Goal: Navigation & Orientation: Find specific page/section

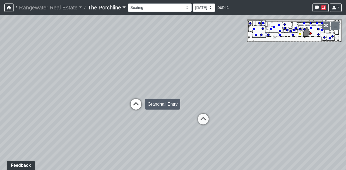
click at [131, 104] on icon at bounding box center [136, 107] width 16 height 16
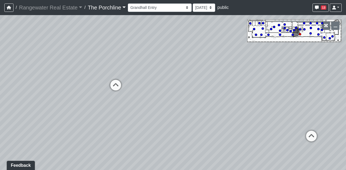
drag, startPoint x: 171, startPoint y: 153, endPoint x: 133, endPoint y: 134, distance: 42.3
click at [133, 134] on div "Loading... Seating Loading... Mailroom Entry Loading... Lounge Entry Loading...…" at bounding box center [173, 92] width 346 height 155
drag, startPoint x: 185, startPoint y: 79, endPoint x: 252, endPoint y: 115, distance: 76.5
click at [252, 115] on div "Loading... Seating Loading... Mailroom Entry Loading... Lounge Entry Loading...…" at bounding box center [173, 92] width 346 height 155
drag, startPoint x: 276, startPoint y: 109, endPoint x: 86, endPoint y: 86, distance: 191.2
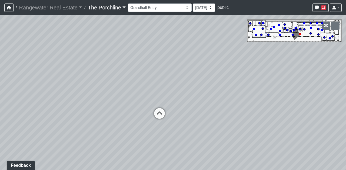
click at [87, 86] on div "Loading... Seating Loading... Mailroom Entry Loading... Lounge Entry Loading...…" at bounding box center [173, 92] width 346 height 155
drag, startPoint x: 227, startPoint y: 81, endPoint x: 49, endPoint y: 84, distance: 177.7
click at [44, 84] on div "Loading... Seating Loading... Mailroom Entry Loading... Lounge Entry Loading...…" at bounding box center [173, 92] width 346 height 155
drag, startPoint x: 209, startPoint y: 85, endPoint x: 180, endPoint y: 84, distance: 30.0
click at [180, 84] on div "Loading... Seating Loading... Mailroom Entry Loading... Lounge Entry Loading...…" at bounding box center [173, 92] width 346 height 155
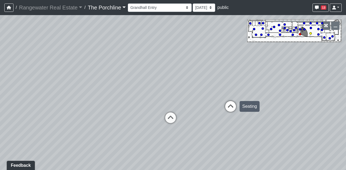
click at [233, 106] on icon at bounding box center [230, 109] width 16 height 16
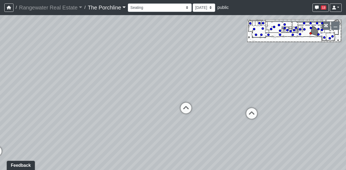
drag, startPoint x: 111, startPoint y: 96, endPoint x: 309, endPoint y: 119, distance: 200.0
click at [309, 119] on div "Loading... Seating Loading... Mailroom Entry Loading... Lounge Entry Loading...…" at bounding box center [173, 92] width 346 height 155
drag, startPoint x: 98, startPoint y: 108, endPoint x: 267, endPoint y: 104, distance: 168.8
click at [267, 104] on div "Loading... Seating Loading... Mailroom Entry Loading... Lounge Entry Loading...…" at bounding box center [173, 92] width 346 height 155
drag, startPoint x: 103, startPoint y: 96, endPoint x: 128, endPoint y: 92, distance: 25.9
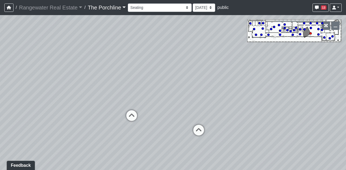
click at [128, 92] on div "Loading... Seating Loading... Mailroom Entry Loading... Lounge Entry Loading...…" at bounding box center [173, 92] width 346 height 155
drag, startPoint x: 99, startPoint y: 106, endPoint x: 153, endPoint y: 96, distance: 55.0
click at [153, 96] on div "Loading... Seating Loading... Mailroom Entry Loading... Lounge Entry Loading...…" at bounding box center [173, 92] width 346 height 155
drag, startPoint x: 171, startPoint y: 149, endPoint x: 98, endPoint y: 107, distance: 84.6
click at [71, 111] on div "Loading... Seating Loading... Mailroom Entry Loading... Lounge Entry Loading...…" at bounding box center [173, 92] width 346 height 155
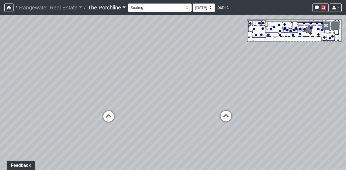
drag, startPoint x: 218, startPoint y: 101, endPoint x: 70, endPoint y: 108, distance: 148.6
click at [70, 108] on div "Loading... Seating Loading... Mailroom Entry Loading... Lounge Entry Loading...…" at bounding box center [173, 92] width 346 height 155
drag, startPoint x: 228, startPoint y: 92, endPoint x: 97, endPoint y: 115, distance: 133.5
click at [97, 115] on div "Loading... Seating Loading... Mailroom Entry Loading... Lounge Entry Loading...…" at bounding box center [173, 92] width 346 height 155
drag, startPoint x: 184, startPoint y: 93, endPoint x: 135, endPoint y: 86, distance: 49.4
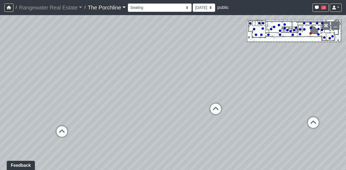
click at [136, 85] on div "Loading... Seating Loading... Mailroom Entry Loading... Lounge Entry Loading...…" at bounding box center [173, 92] width 346 height 155
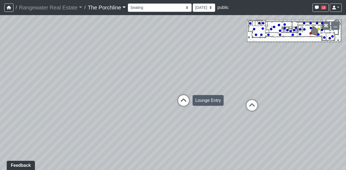
click at [184, 102] on icon at bounding box center [183, 103] width 16 height 16
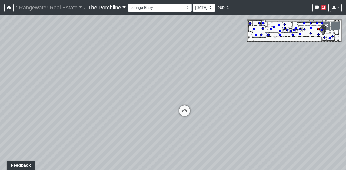
drag, startPoint x: 229, startPoint y: 151, endPoint x: 130, endPoint y: 131, distance: 100.8
click at [130, 131] on div "Loading... Seating Loading... Mailroom Entry Loading... Lounge Entry Loading...…" at bounding box center [173, 92] width 346 height 155
drag, startPoint x: 258, startPoint y: 103, endPoint x: 126, endPoint y: 133, distance: 135.2
click at [126, 133] on div "Loading... Seating Loading... Mailroom Entry Loading... Lounge Entry Loading...…" at bounding box center [173, 92] width 346 height 155
click at [255, 135] on icon at bounding box center [256, 133] width 16 height 16
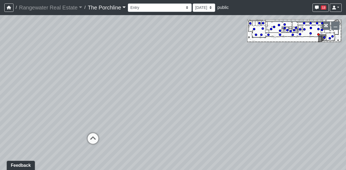
drag, startPoint x: 195, startPoint y: 71, endPoint x: 308, endPoint y: 90, distance: 114.5
click at [309, 89] on div "Loading... Seating Loading... Mailroom Entry Loading... Lounge Entry Loading...…" at bounding box center [173, 92] width 346 height 155
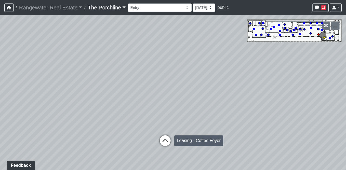
click at [168, 141] on icon at bounding box center [165, 144] width 16 height 16
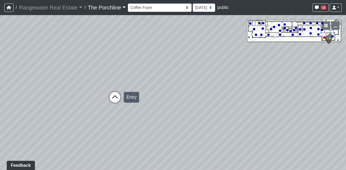
click at [118, 96] on icon at bounding box center [115, 100] width 16 height 16
drag, startPoint x: 117, startPoint y: 72, endPoint x: 229, endPoint y: 67, distance: 111.3
click at [229, 67] on div "Loading... Seating Loading... Mailroom Entry Loading... Lounge Entry Loading...…" at bounding box center [173, 92] width 346 height 155
drag, startPoint x: 164, startPoint y: 114, endPoint x: 175, endPoint y: 97, distance: 20.5
click at [175, 97] on div "Loading... Seating Loading... Mailroom Entry Loading... Lounge Entry Loading...…" at bounding box center [173, 92] width 346 height 155
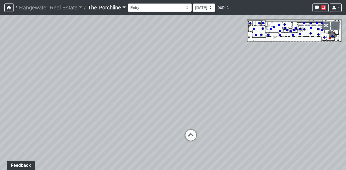
drag, startPoint x: 177, startPoint y: 96, endPoint x: 264, endPoint y: 101, distance: 87.6
click at [264, 101] on div "Loading... Seating Loading... Mailroom Entry Loading... Lounge Entry Loading...…" at bounding box center [173, 92] width 346 height 155
drag, startPoint x: 190, startPoint y: 76, endPoint x: 304, endPoint y: 66, distance: 113.8
click at [304, 66] on div "Loading... Seating Loading... Mailroom Entry Loading... Lounge Entry Loading...…" at bounding box center [173, 92] width 346 height 155
drag, startPoint x: 147, startPoint y: 86, endPoint x: 209, endPoint y: 65, distance: 66.2
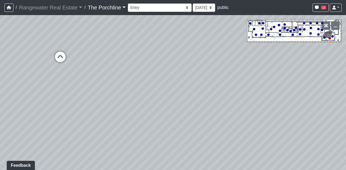
click at [209, 65] on div "Loading... Seating Loading... Mailroom Entry Loading... Lounge Entry Loading...…" at bounding box center [173, 92] width 346 height 155
drag, startPoint x: 174, startPoint y: 77, endPoint x: 162, endPoint y: 144, distance: 67.9
click at [162, 144] on div "Loading... Seating Loading... Mailroom Entry Loading... Lounge Entry Loading...…" at bounding box center [173, 92] width 346 height 155
drag, startPoint x: 183, startPoint y: 46, endPoint x: 177, endPoint y: 115, distance: 69.1
click at [177, 115] on div "Loading... Seating Loading... Mailroom Entry Loading... Lounge Entry Loading...…" at bounding box center [173, 92] width 346 height 155
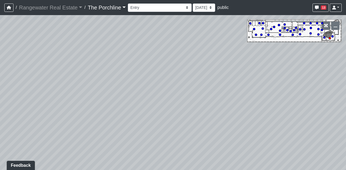
drag, startPoint x: 184, startPoint y: 47, endPoint x: 192, endPoint y: 120, distance: 73.3
click at [192, 120] on div "Loading... Seating Loading... Mailroom Entry Loading... Lounge Entry Loading...…" at bounding box center [173, 92] width 346 height 155
drag, startPoint x: 193, startPoint y: 66, endPoint x: 194, endPoint y: 102, distance: 36.7
click at [194, 102] on div "Loading... Seating Loading... Mailroom Entry Loading... Lounge Entry Loading...…" at bounding box center [173, 92] width 346 height 155
drag, startPoint x: 116, startPoint y: 119, endPoint x: 117, endPoint y: 50, distance: 69.4
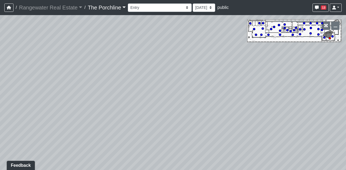
click at [117, 50] on div "Loading... Seating Loading... Mailroom Entry Loading... Lounge Entry Loading...…" at bounding box center [173, 92] width 346 height 155
drag, startPoint x: 118, startPoint y: 107, endPoint x: 118, endPoint y: 26, distance: 81.5
click at [118, 26] on div "Loading... Seating Loading... Mailroom Entry Loading... Lounge Entry Loading...…" at bounding box center [173, 92] width 346 height 155
drag, startPoint x: 126, startPoint y: 109, endPoint x: 133, endPoint y: 22, distance: 87.2
click at [133, 21] on div "Loading... Seating Loading... Mailroom Entry Loading... Lounge Entry Loading...…" at bounding box center [173, 92] width 346 height 155
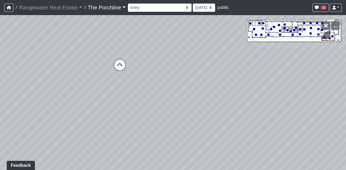
drag, startPoint x: 147, startPoint y: 80, endPoint x: 216, endPoint y: 114, distance: 76.8
click at [216, 114] on div "Loading... Seating Loading... Mailroom Entry Loading... Lounge Entry Loading...…" at bounding box center [173, 92] width 346 height 155
click at [130, 86] on icon at bounding box center [129, 88] width 16 height 16
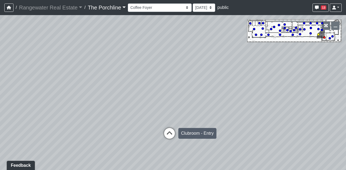
click at [167, 130] on icon at bounding box center [169, 136] width 16 height 16
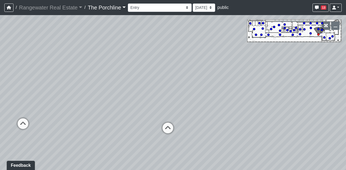
drag, startPoint x: 267, startPoint y: 97, endPoint x: 94, endPoint y: 92, distance: 172.3
click at [94, 92] on div "Loading... Seating Loading... Mailroom Entry Loading... Lounge Entry Loading...…" at bounding box center [173, 92] width 346 height 155
click at [171, 129] on icon at bounding box center [168, 131] width 16 height 16
drag, startPoint x: 203, startPoint y: 106, endPoint x: 32, endPoint y: 87, distance: 172.4
click at [32, 87] on div "Loading... Seating Loading... Mailroom Entry Loading... Lounge Entry Loading...…" at bounding box center [173, 92] width 346 height 155
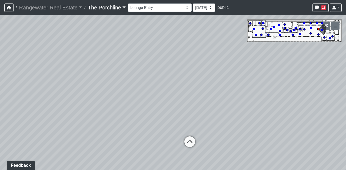
drag, startPoint x: 155, startPoint y: 88, endPoint x: 75, endPoint y: 111, distance: 83.1
click at [75, 111] on div "Loading... Seating Loading... Mailroom Entry Loading... Lounge Entry Loading...…" at bounding box center [173, 92] width 346 height 155
click at [186, 142] on icon at bounding box center [189, 145] width 16 height 16
drag, startPoint x: 153, startPoint y: 101, endPoint x: 316, endPoint y: 89, distance: 163.0
click at [315, 89] on div "Loading... Seating Loading... Mailroom Entry Loading... Lounge Entry Loading...…" at bounding box center [173, 92] width 346 height 155
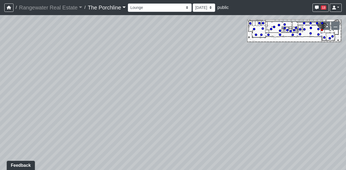
drag, startPoint x: 144, startPoint y: 124, endPoint x: 253, endPoint y: 92, distance: 113.6
click at [253, 92] on div "Loading... Seating Loading... Mailroom Entry Loading... Lounge Entry Loading...…" at bounding box center [173, 92] width 346 height 155
drag, startPoint x: 248, startPoint y: 84, endPoint x: 252, endPoint y: 80, distance: 5.6
click at [252, 80] on div "Loading... Seating Loading... Mailroom Entry Loading... Lounge Entry Loading...…" at bounding box center [173, 92] width 346 height 155
drag, startPoint x: 116, startPoint y: 104, endPoint x: 238, endPoint y: 122, distance: 123.3
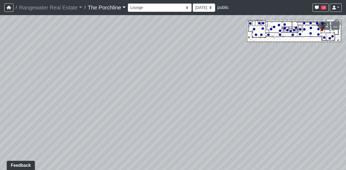
click at [238, 122] on div "Loading... Seating Loading... Mailroom Entry Loading... Lounge Entry Loading...…" at bounding box center [173, 92] width 346 height 155
drag, startPoint x: 109, startPoint y: 78, endPoint x: 198, endPoint y: 87, distance: 90.3
click at [198, 86] on div "Loading... Seating Loading... Mailroom Entry Loading... Lounge Entry Loading...…" at bounding box center [173, 92] width 346 height 155
click at [150, 116] on icon at bounding box center [149, 119] width 16 height 16
drag, startPoint x: 116, startPoint y: 83, endPoint x: 156, endPoint y: 82, distance: 39.7
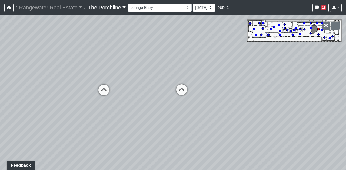
click at [156, 82] on div "Loading... Seating Loading... Mailroom Entry Loading... Lounge Entry Loading...…" at bounding box center [173, 92] width 346 height 155
click at [101, 88] on icon at bounding box center [104, 93] width 16 height 16
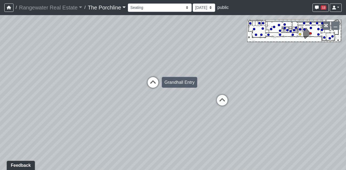
click at [150, 84] on icon at bounding box center [153, 85] width 16 height 16
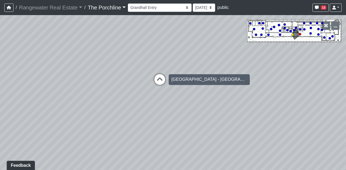
click at [156, 82] on icon at bounding box center [159, 82] width 16 height 16
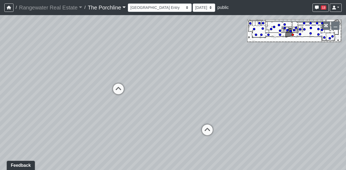
drag, startPoint x: 229, startPoint y: 92, endPoint x: 170, endPoint y: 96, distance: 58.7
click at [170, 96] on div "Loading... Seating Loading... Mailroom Entry Loading... Lounge Entry Loading...…" at bounding box center [173, 92] width 346 height 155
drag
click at [204, 90] on div "Loading... Seating Loading... Mailroom Entry Loading... Lounge Entry Loading...…" at bounding box center [173, 92] width 346 height 155
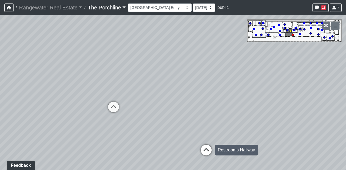
click at [207, 150] on icon at bounding box center [206, 153] width 16 height 16
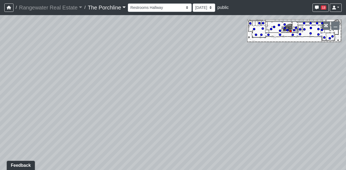
click at [110, 72] on div "Loading... Seating Loading... Mailroom Entry Loading... Lounge Entry Loading...…" at bounding box center [173, 92] width 346 height 155
click at [134, 88] on div "Loading... Seating Loading... Mailroom Entry Loading... Lounge Entry Loading...…" at bounding box center [173, 92] width 346 height 155
click at [133, 84] on div "Loading... Seating Loading... Mailroom Entry Loading... Lounge Entry Loading...…" at bounding box center [173, 92] width 346 height 155
drag, startPoint x: 204, startPoint y: 97, endPoint x: 207, endPoint y: 112, distance: 15.5
click at [207, 112] on div "Loading... Seating Loading... Mailroom Entry Loading... Lounge Entry Loading...…" at bounding box center [173, 92] width 346 height 155
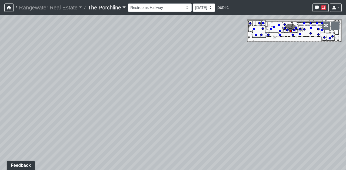
drag, startPoint x: 188, startPoint y: 97, endPoint x: 194, endPoint y: 147, distance: 50.2
click at [194, 147] on div "Loading... Seating Loading... Mailroom Entry Loading... Lounge Entry Loading...…" at bounding box center [173, 92] width 346 height 155
drag, startPoint x: 188, startPoint y: 141, endPoint x: 161, endPoint y: 77, distance: 68.8
click at [161, 77] on div "Loading... Seating Loading... Mailroom Entry Loading... Lounge Entry Loading...…" at bounding box center [173, 92] width 346 height 155
drag, startPoint x: 210, startPoint y: 62, endPoint x: 224, endPoint y: 133, distance: 71.5
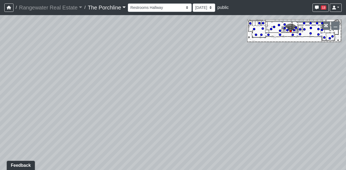
click at [224, 133] on div "Loading... Seating Loading... Mailroom Entry Loading... Lounge Entry Loading...…" at bounding box center [173, 92] width 346 height 155
drag, startPoint x: 223, startPoint y: 132, endPoint x: 218, endPoint y: 80, distance: 52.1
click at [218, 80] on div "Loading... Seating Loading... Mailroom Entry Loading... Lounge Entry Loading...…" at bounding box center [173, 92] width 346 height 155
drag, startPoint x: 193, startPoint y: 67, endPoint x: 198, endPoint y: 84, distance: 18.4
click at [198, 84] on div "Loading... Seating Loading... Mailroom Entry Loading... Lounge Entry Loading...…" at bounding box center [173, 92] width 346 height 155
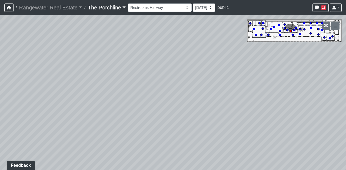
drag, startPoint x: 180, startPoint y: 119, endPoint x: 194, endPoint y: 87, distance: 34.3
click at [194, 87] on div "Loading... Seating Loading... Mailroom Entry Loading... Lounge Entry Loading...…" at bounding box center [173, 92] width 346 height 155
drag, startPoint x: 172, startPoint y: 90, endPoint x: 208, endPoint y: 148, distance: 68.0
click at [207, 150] on div "Loading... Seating Loading... Mailroom Entry Loading... Lounge Entry Loading...…" at bounding box center [173, 92] width 346 height 155
drag, startPoint x: 109, startPoint y: 104, endPoint x: 237, endPoint y: 72, distance: 132.1
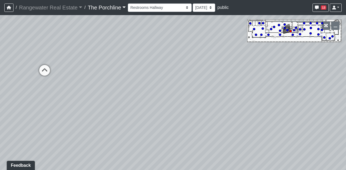
click at [237, 72] on div "Loading... Seating Loading... Mailroom Entry Loading... Lounge Entry Loading...…" at bounding box center [173, 92] width 346 height 155
drag, startPoint x: 134, startPoint y: 90, endPoint x: 274, endPoint y: 88, distance: 140.4
click at [274, 88] on div "Loading... Seating Loading... Mailroom Entry Loading... Lounge Entry Loading...…" at bounding box center [173, 92] width 346 height 155
drag, startPoint x: 128, startPoint y: 117, endPoint x: 271, endPoint y: 121, distance: 143.1
click at [271, 121] on div "Loading... Seating Loading... Mailroom Entry Loading... Lounge Entry Loading...…" at bounding box center [173, 92] width 346 height 155
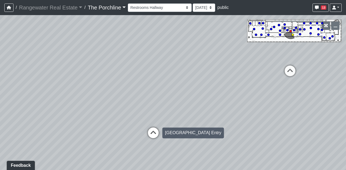
click at [152, 135] on icon at bounding box center [153, 136] width 16 height 16
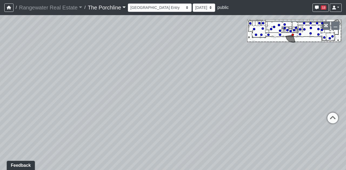
drag, startPoint x: 228, startPoint y: 110, endPoint x: 52, endPoint y: 99, distance: 176.1
click at [52, 99] on div "Loading... Seating Loading... Mailroom Entry Loading... Lounge Entry Loading...…" at bounding box center [173, 92] width 346 height 155
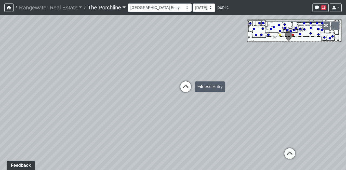
click at [186, 89] on icon at bounding box center [185, 90] width 16 height 16
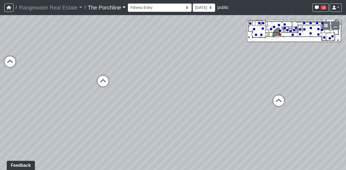
drag, startPoint x: 236, startPoint y: 85, endPoint x: 53, endPoint y: 74, distance: 183.7
click at [53, 74] on div "Loading... Seating Loading... Mailroom Entry Loading... Lounge Entry Loading...…" at bounding box center [173, 92] width 346 height 155
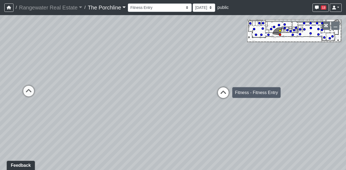
click at [221, 91] on icon at bounding box center [223, 95] width 16 height 16
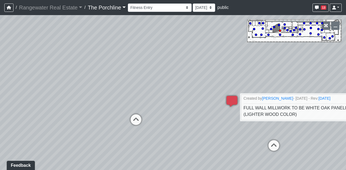
drag, startPoint x: 134, startPoint y: 61, endPoint x: 190, endPoint y: 94, distance: 64.4
click at [190, 94] on div "Loading... Seating Loading... Mailroom Entry Loading... Lounge Entry Loading...…" at bounding box center [173, 92] width 346 height 155
click at [134, 121] on icon at bounding box center [136, 122] width 16 height 16
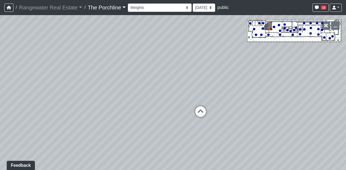
drag, startPoint x: 149, startPoint y: 84, endPoint x: 121, endPoint y: 68, distance: 32.3
click at [121, 68] on div "Loading... Seating Loading... Mailroom Entry Loading... Lounge Entry Loading...…" at bounding box center [173, 92] width 346 height 155
drag, startPoint x: 137, startPoint y: 123, endPoint x: 121, endPoint y: 127, distance: 16.3
click at [121, 127] on div "Loading... Seating Loading... Mailroom Entry Loading... Lounge Entry Loading...…" at bounding box center [173, 92] width 346 height 155
drag, startPoint x: 83, startPoint y: 100, endPoint x: 222, endPoint y: 74, distance: 141.5
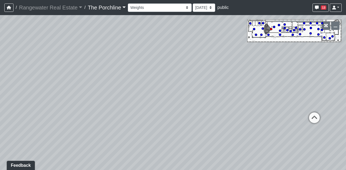
click at [222, 74] on div "Loading... Seating Loading... Mailroom Entry Loading... Lounge Entry Loading...…" at bounding box center [173, 92] width 346 height 155
drag, startPoint x: 148, startPoint y: 88, endPoint x: 224, endPoint y: 127, distance: 85.6
click at [224, 127] on div "Loading... Seating Loading... Mailroom Entry Loading... Lounge Entry Loading...…" at bounding box center [173, 92] width 346 height 155
drag, startPoint x: 249, startPoint y: 116, endPoint x: 345, endPoint y: 126, distance: 96.9
click at [345, 126] on div "Loading... Seating Loading... Mailroom Entry Loading... Lounge Entry Loading...…" at bounding box center [173, 92] width 346 height 155
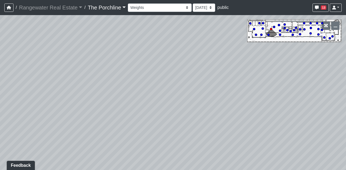
drag, startPoint x: 249, startPoint y: 103, endPoint x: 345, endPoint y: 122, distance: 97.9
click at [345, 122] on div "Loading... Seating Loading... Mailroom Entry Loading... Lounge Entry Loading...…" at bounding box center [173, 92] width 346 height 155
drag, startPoint x: 336, startPoint y: 1, endPoint x: 230, endPoint y: 21, distance: 107.7
click at [230, 21] on div "Loading... Seating Loading... Mailroom Entry Loading... Lounge Entry Loading...…" at bounding box center [173, 92] width 346 height 155
drag, startPoint x: 187, startPoint y: 84, endPoint x: 340, endPoint y: 82, distance: 152.8
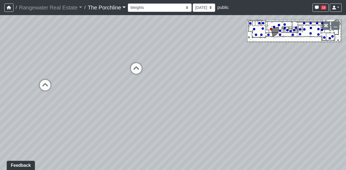
click at [340, 82] on div "Loading... Seating Loading... Mailroom Entry Loading... Lounge Entry Loading...…" at bounding box center [173, 92] width 346 height 155
drag, startPoint x: 214, startPoint y: 73, endPoint x: 331, endPoint y: 112, distance: 122.6
click at [331, 112] on div "Loading... Seating Loading... Mailroom Entry Loading... Lounge Entry Loading...…" at bounding box center [173, 92] width 346 height 155
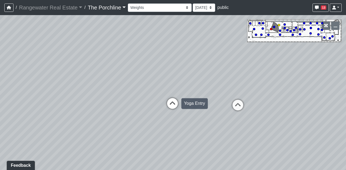
click at [170, 105] on icon at bounding box center [172, 106] width 16 height 16
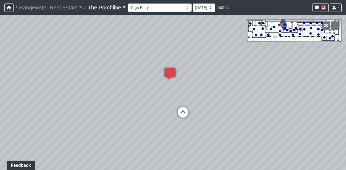
drag, startPoint x: 228, startPoint y: 75, endPoint x: 198, endPoint y: 75, distance: 30.5
click at [198, 75] on div "Loading... Seating Loading... Mailroom Entry Loading... Lounge Entry Loading...…" at bounding box center [173, 92] width 346 height 155
click at [109, 5] on link "The Porchline" at bounding box center [107, 7] width 38 height 11
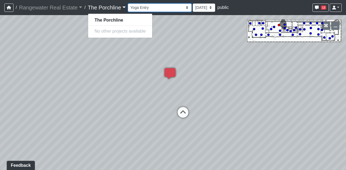
click at [151, 5] on select "Entry [GEOGRAPHIC_DATA] Kitchen Lounge Lounge Entry Mailroom Entry Seating Cowo…" at bounding box center [160, 8] width 64 height 8
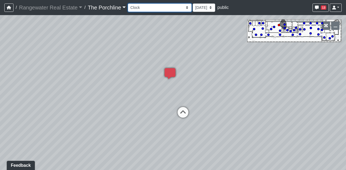
click at [128, 4] on select "Entry [GEOGRAPHIC_DATA] Kitchen Lounge Lounge Entry Mailroom Entry Seating Cowo…" at bounding box center [160, 8] width 64 height 8
select select "vkVQVYPAJ83sLdWuzaKmdr"
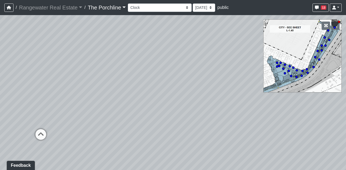
drag, startPoint x: 199, startPoint y: 80, endPoint x: 138, endPoint y: 115, distance: 70.1
click at [138, 115] on div "Loading... Seating Loading... Mailroom Entry Loading... Lounge Entry Loading...…" at bounding box center [173, 92] width 346 height 155
drag, startPoint x: 197, startPoint y: 80, endPoint x: 224, endPoint y: 45, distance: 44.4
click at [224, 45] on div "Loading... Seating Loading... Mailroom Entry Loading... Lounge Entry Loading...…" at bounding box center [173, 92] width 346 height 155
drag, startPoint x: 129, startPoint y: 89, endPoint x: 131, endPoint y: 74, distance: 15.5
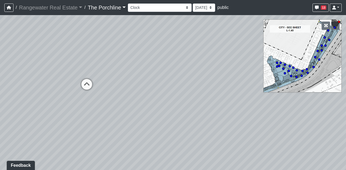
click at [131, 74] on div "Loading... Seating Loading... Mailroom Entry Loading... Lounge Entry Loading...…" at bounding box center [173, 92] width 346 height 155
drag, startPoint x: 218, startPoint y: 56, endPoint x: 211, endPoint y: 100, distance: 45.1
click at [211, 100] on div "Loading... Seating Loading... Mailroom Entry Loading... Lounge Entry Loading...…" at bounding box center [173, 92] width 346 height 155
